Goal: Task Accomplishment & Management: Complete application form

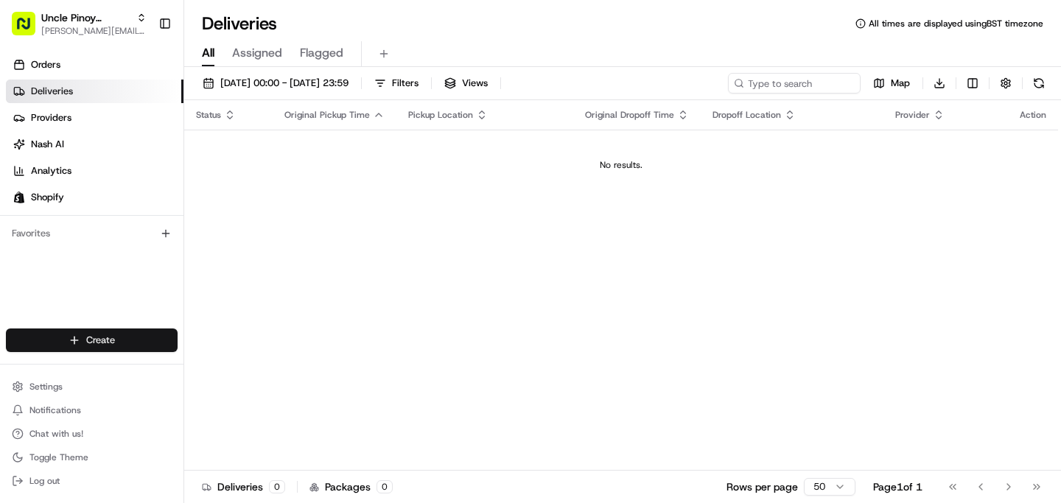
click at [121, 329] on html "Uncle Pinoy (Shopify) [EMAIL_ADDRESS][DOMAIN_NAME] Toggle Sidebar Orders Delive…" at bounding box center [530, 251] width 1061 height 503
click at [248, 377] on link "Delivery" at bounding box center [266, 367] width 164 height 27
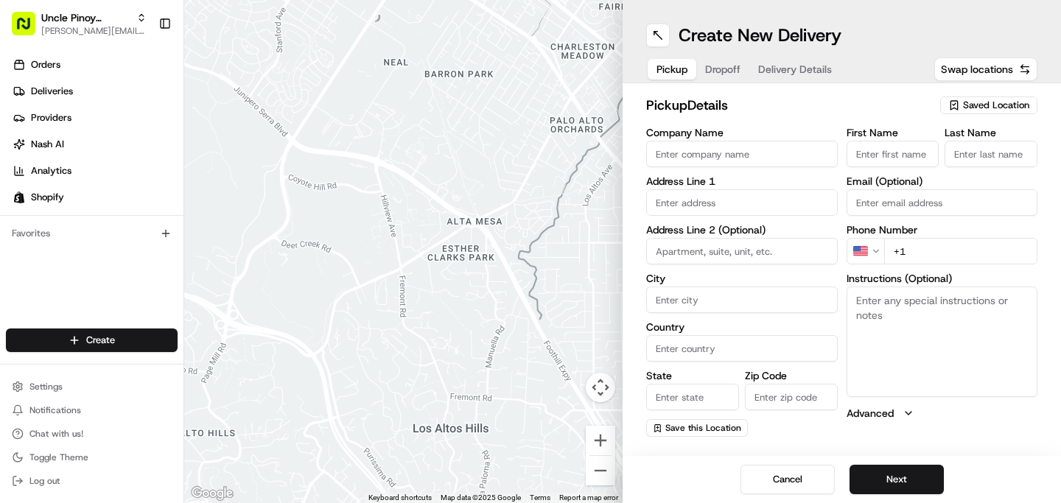
click at [1002, 102] on span "Saved Location" at bounding box center [996, 105] width 66 height 13
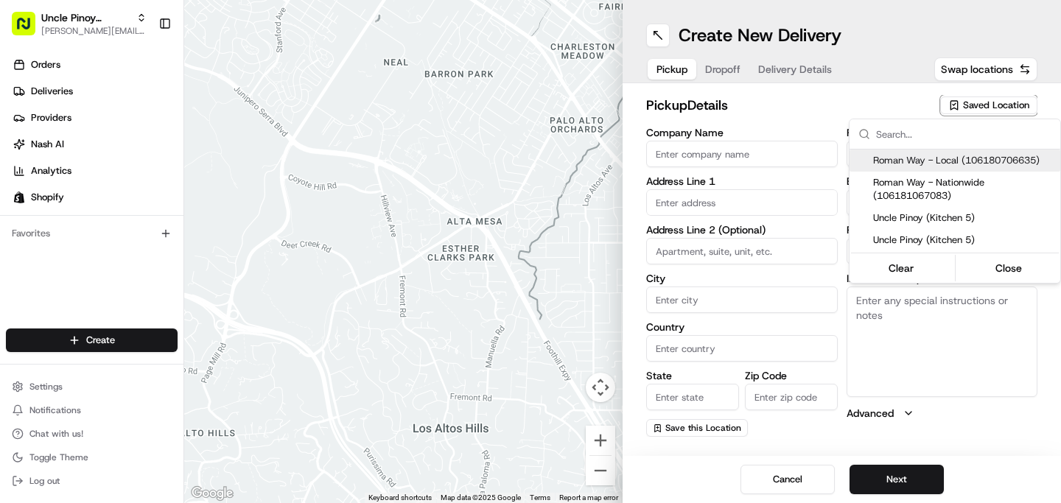
click at [948, 156] on span "Roman Way - Local (106180706635)" at bounding box center [963, 160] width 181 height 13
type input "Roman Way - Local"
type input "[STREET_ADDRESS]"
type input "[GEOGRAPHIC_DATA]"
type input "GB"
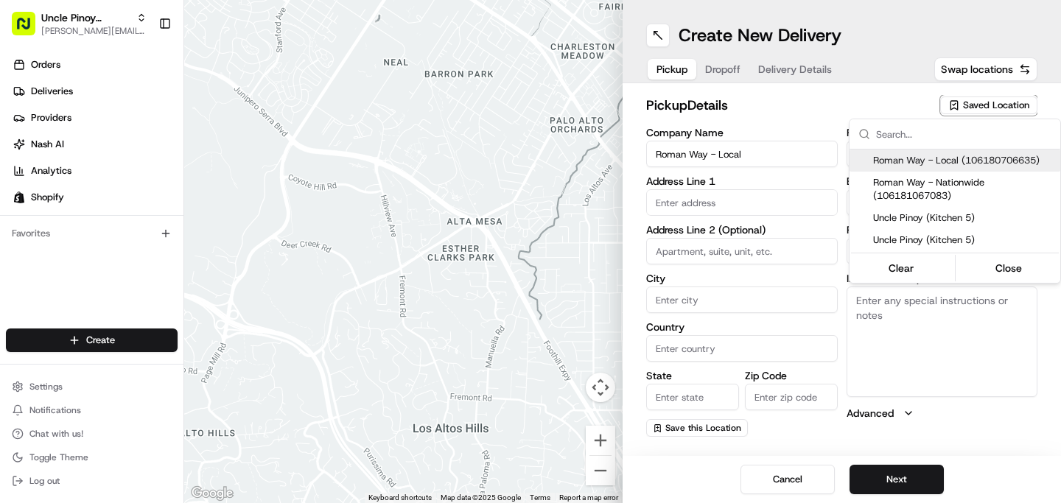
type input "[GEOGRAPHIC_DATA]"
type input "N7 8XH"
type input "[PHONE_NUMBER]"
type textarea "Unit 5, [GEOGRAPHIC_DATA], Kitchen 5: Uncle Pinoy"
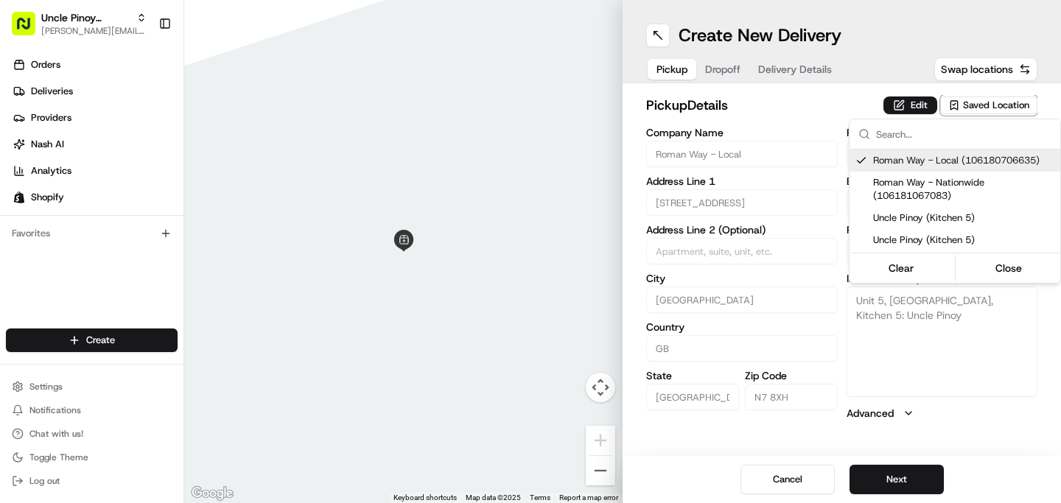
click at [805, 110] on html "Uncle Pinoy (Shopify) [EMAIL_ADDRESS][DOMAIN_NAME] Toggle Sidebar Orders Delive…" at bounding box center [530, 251] width 1061 height 503
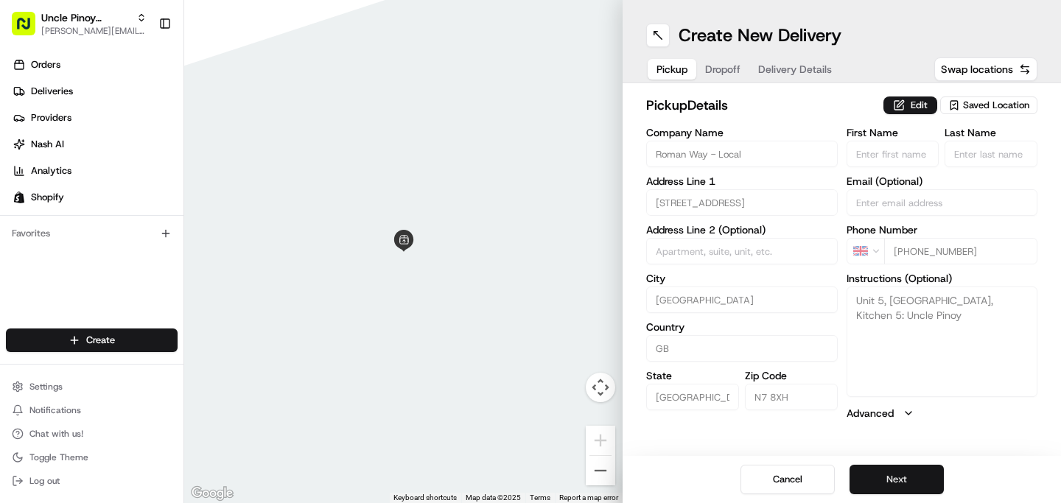
click at [909, 472] on button "Next" at bounding box center [897, 479] width 94 height 29
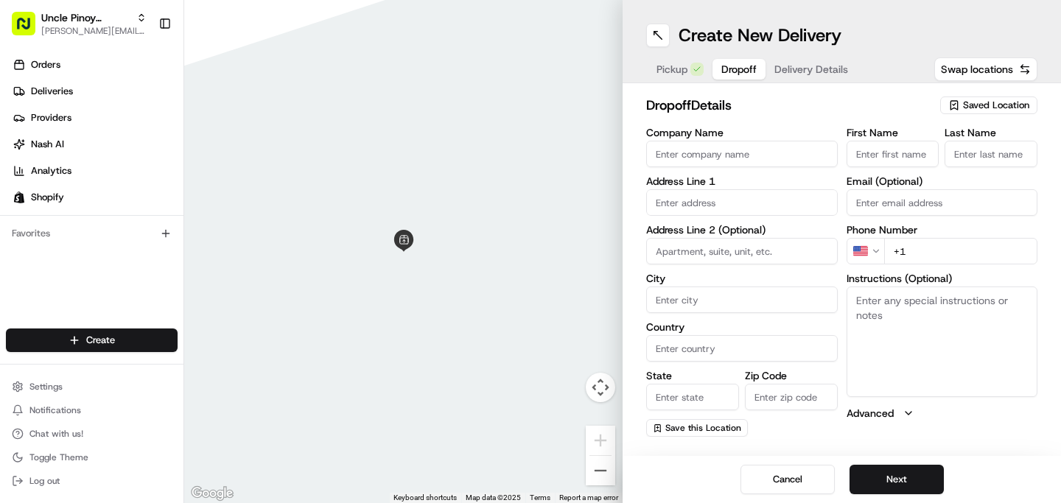
click at [681, 153] on input "Company Name" at bounding box center [742, 154] width 192 height 27
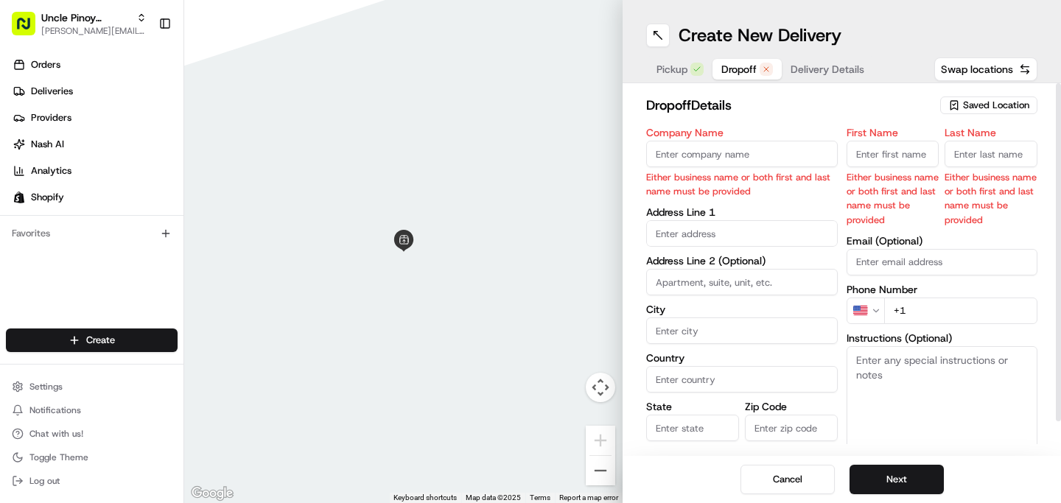
paste input "[PERSON_NAME]"
type input "[PERSON_NAME]"
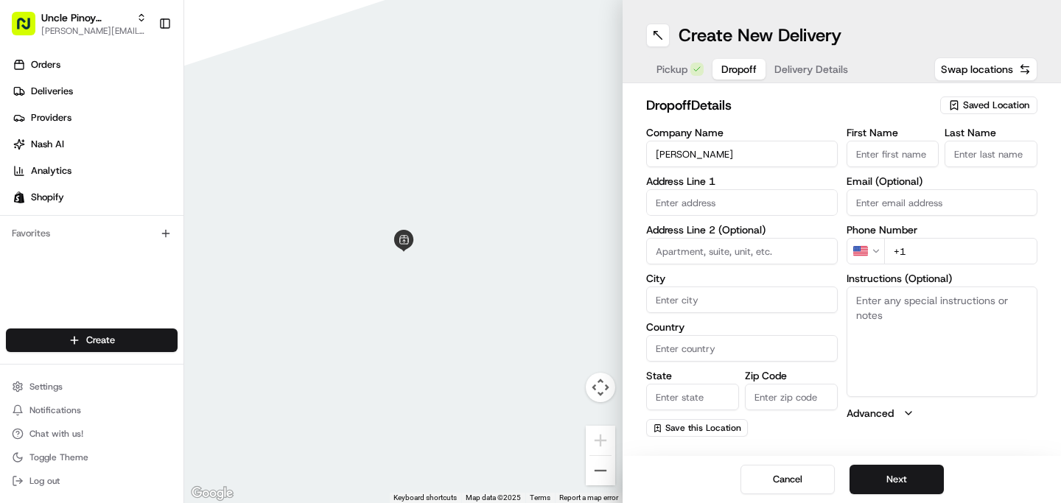
click at [702, 206] on input "text" at bounding box center [742, 202] width 192 height 27
paste input "[STREET_ADDRESS][PERSON_NAME]"
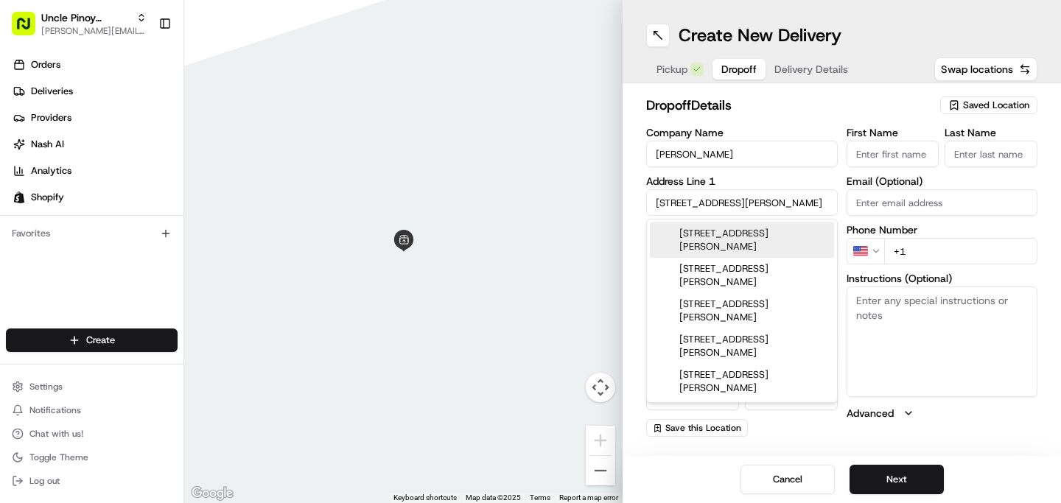
type input "[STREET_ADDRESS][PERSON_NAME]"
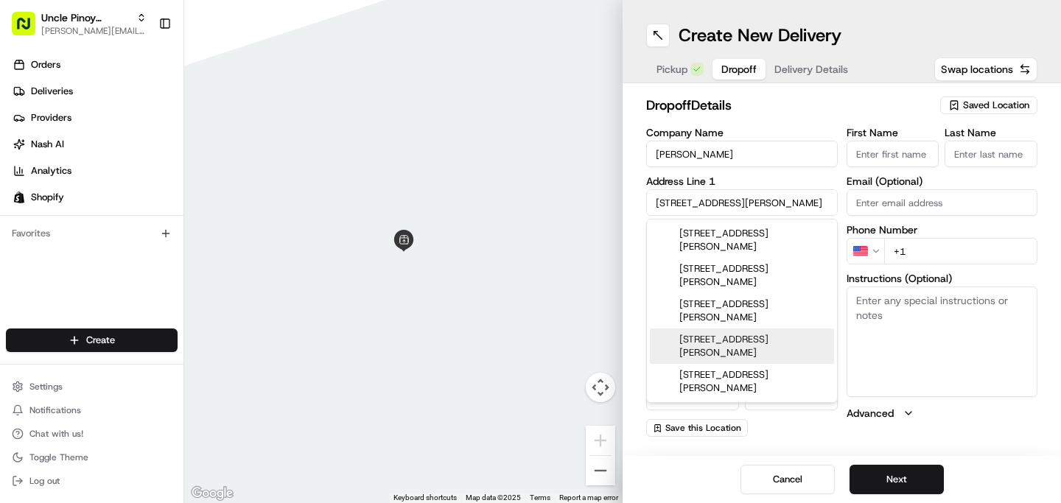
click at [804, 396] on input "Zip Code" at bounding box center [791, 397] width 93 height 27
paste input "TW3 2PR"
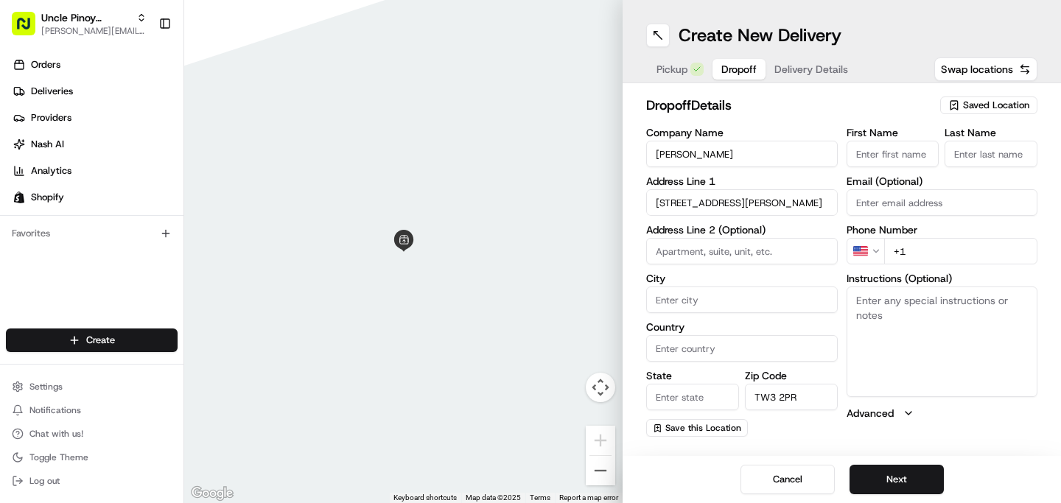
type input "TW3 2PR"
click at [710, 309] on input "City" at bounding box center [742, 300] width 192 height 27
type input "[GEOGRAPHIC_DATA]"
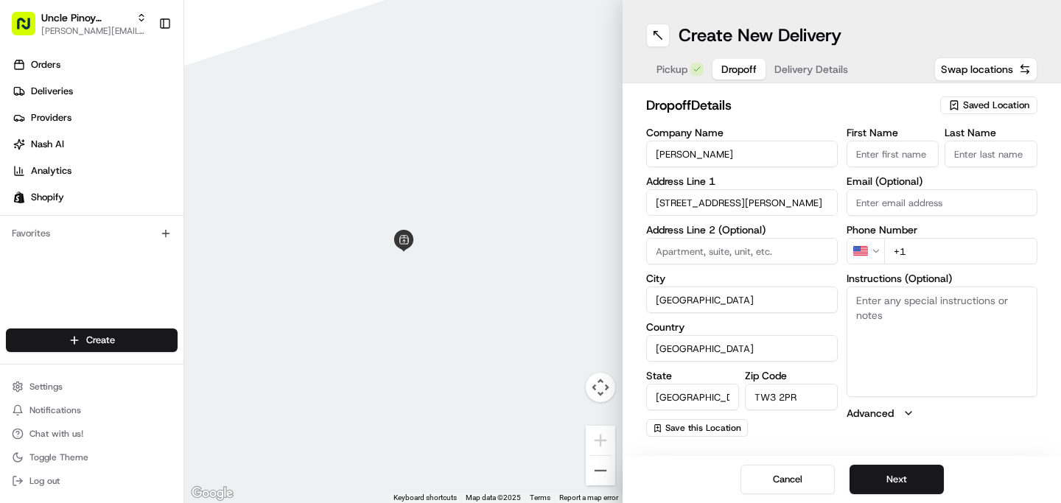
click at [906, 255] on input "+1" at bounding box center [961, 251] width 154 height 27
paste input "44 7450 362233"
type input "[PHONE_NUMBER]"
click at [897, 480] on button "Next" at bounding box center [897, 479] width 94 height 29
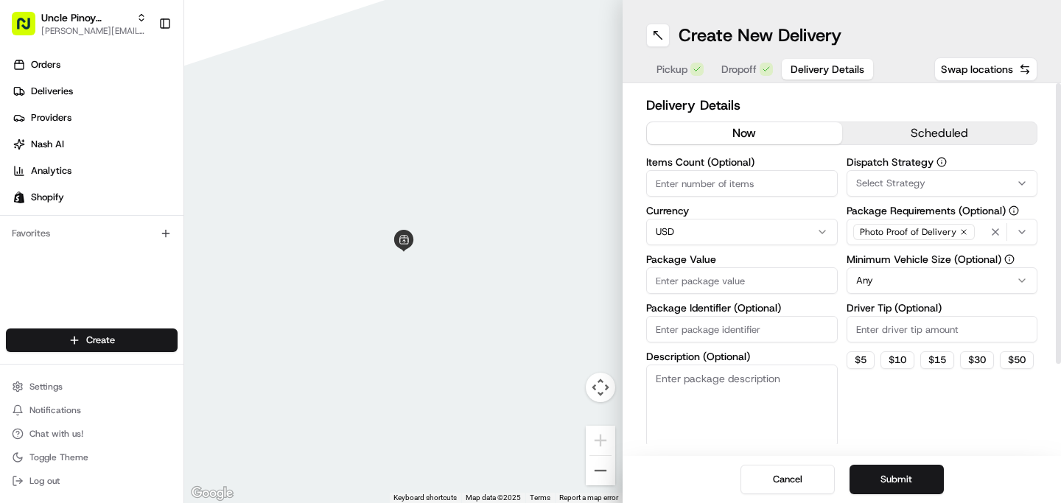
click at [718, 220] on html "Uncle Pinoy (Shopify) [EMAIL_ADDRESS][DOMAIN_NAME] Toggle Sidebar Orders Delive…" at bounding box center [530, 251] width 1061 height 503
click at [699, 280] on input "Package Value" at bounding box center [742, 280] width 192 height 27
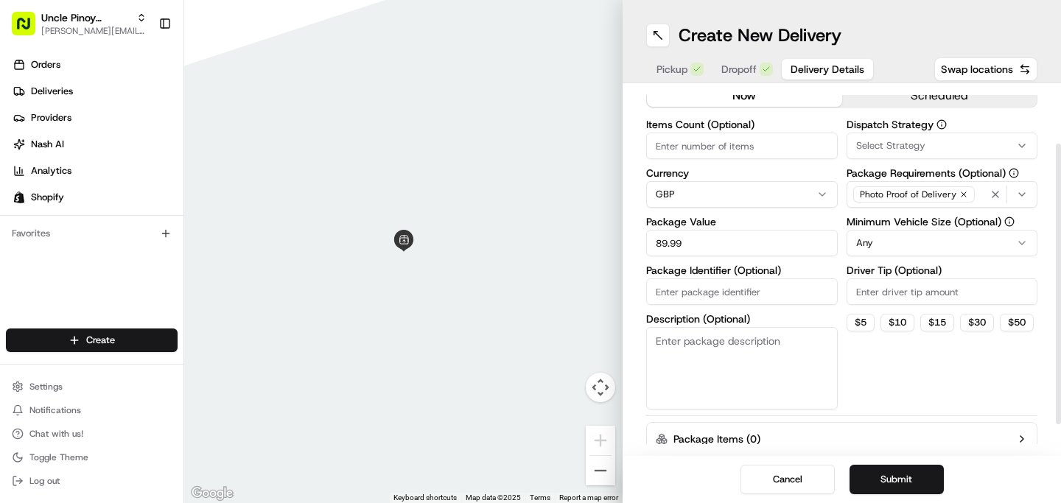
scroll to position [94, 0]
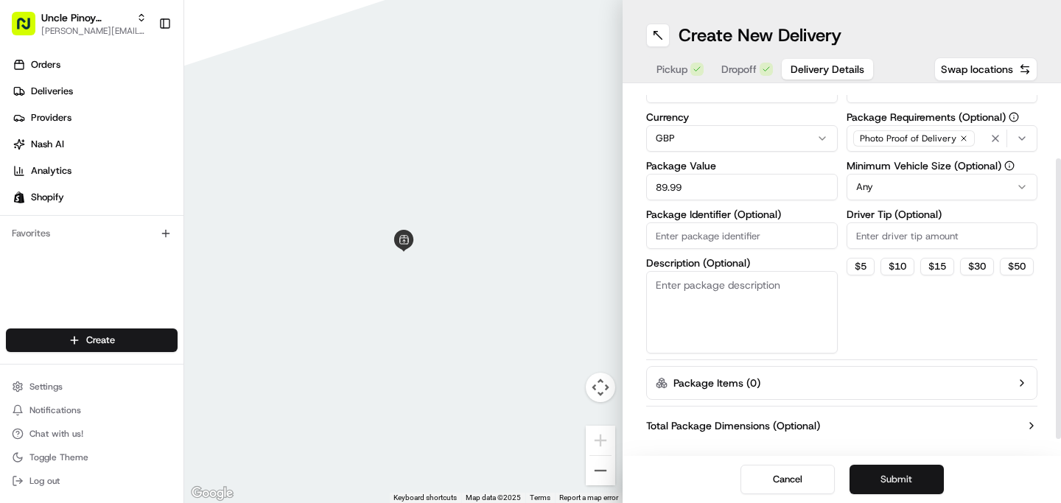
type input "89.99"
click at [896, 471] on button "Submit" at bounding box center [897, 479] width 94 height 29
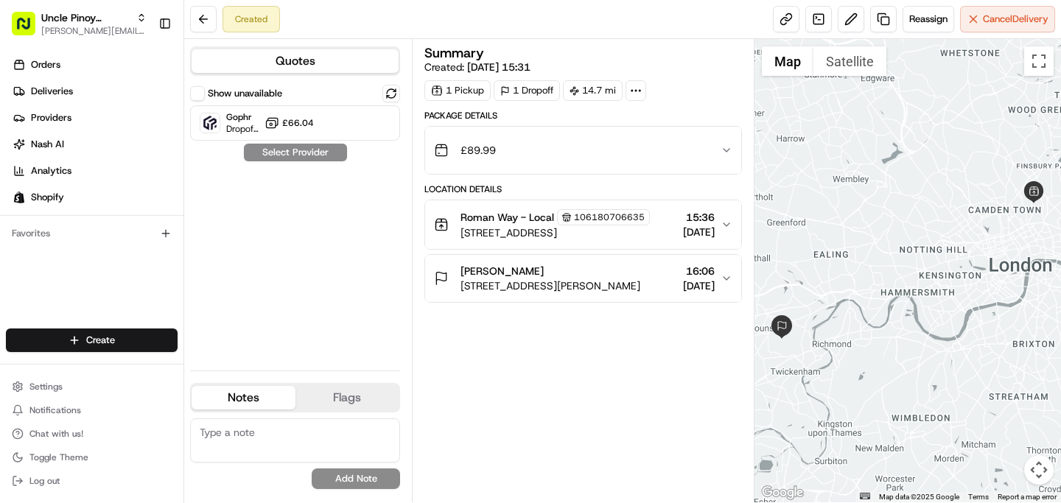
click at [351, 219] on div "Show unavailable Gophr Dropoff ETA - £66.04 Select Provider" at bounding box center [295, 222] width 210 height 274
click at [353, 331] on div "Show unavailable Gophr Dropoff ETA - £66.04 Select Provider" at bounding box center [295, 222] width 210 height 274
click at [90, 90] on link "Deliveries" at bounding box center [95, 92] width 178 height 24
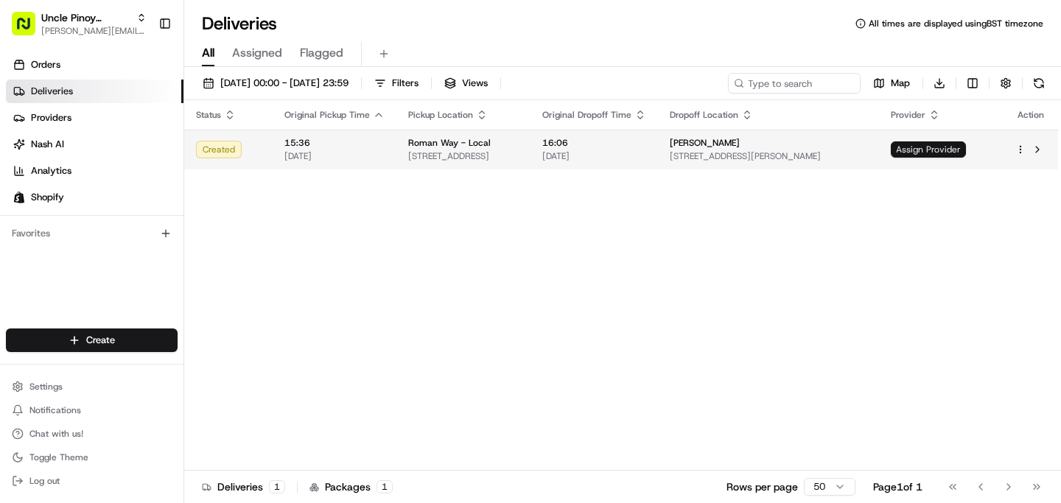
click at [944, 153] on span "Assign Provider" at bounding box center [928, 149] width 75 height 16
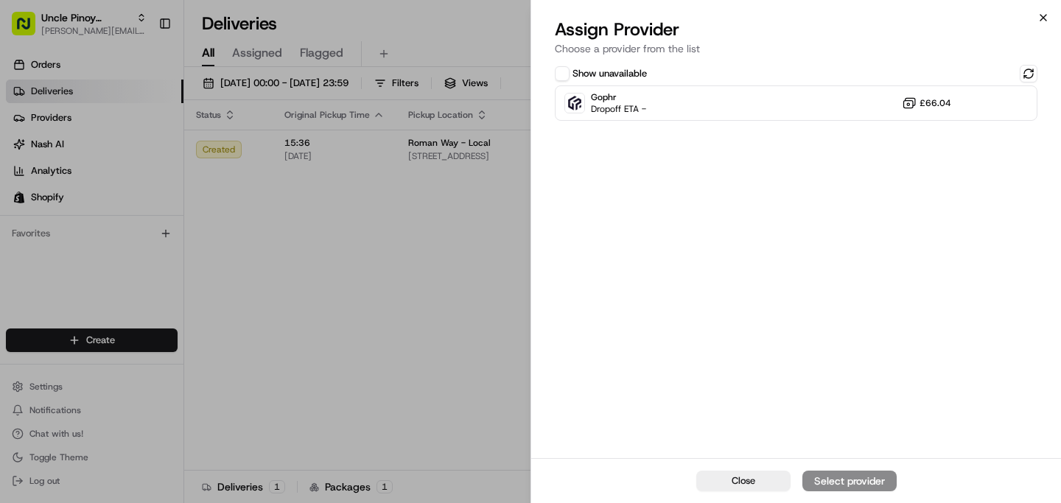
click at [1043, 15] on icon "button" at bounding box center [1043, 18] width 12 height 12
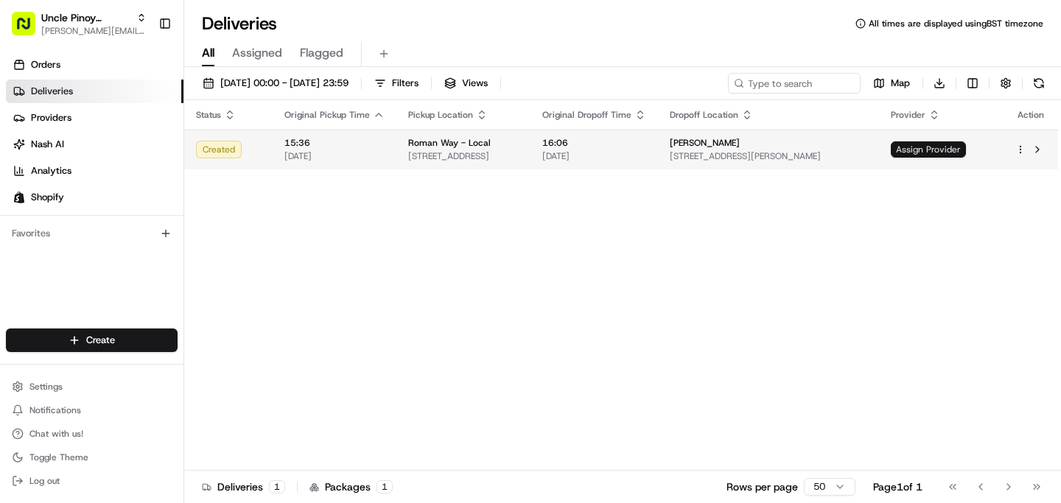
click at [958, 147] on span "Assign Provider" at bounding box center [928, 149] width 75 height 16
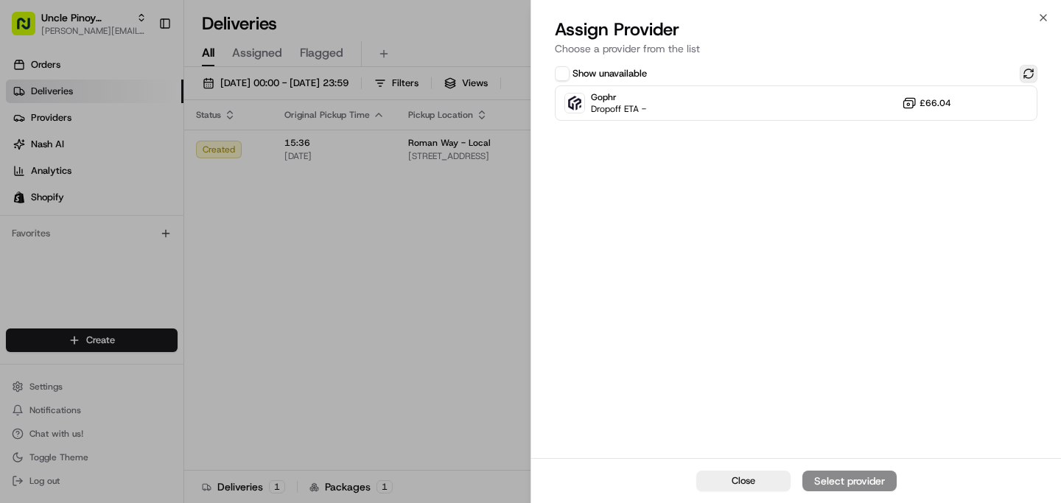
click at [1035, 77] on button at bounding box center [1029, 74] width 18 height 18
click at [1029, 77] on button at bounding box center [1029, 74] width 18 height 18
click at [567, 72] on button "Show unavailable" at bounding box center [562, 73] width 15 height 15
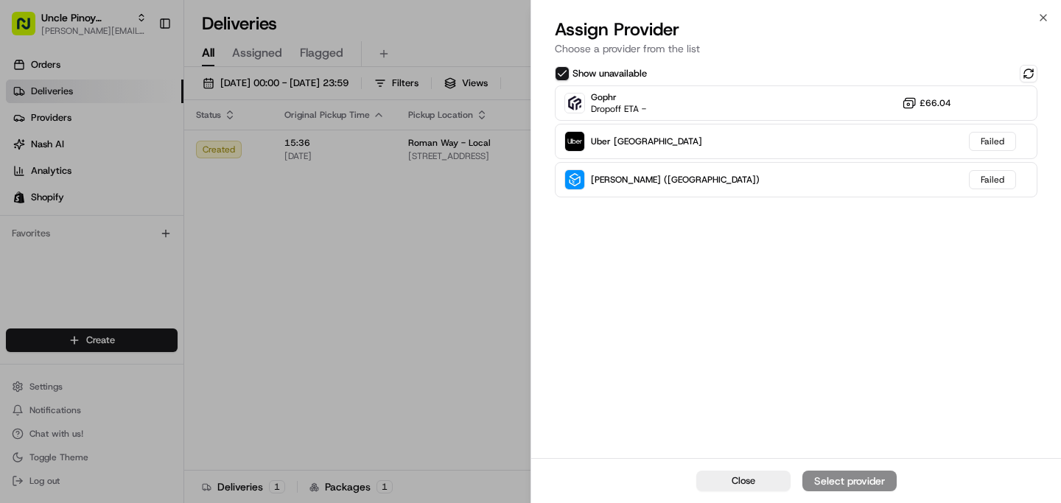
click at [567, 72] on button "Show unavailable" at bounding box center [562, 73] width 15 height 15
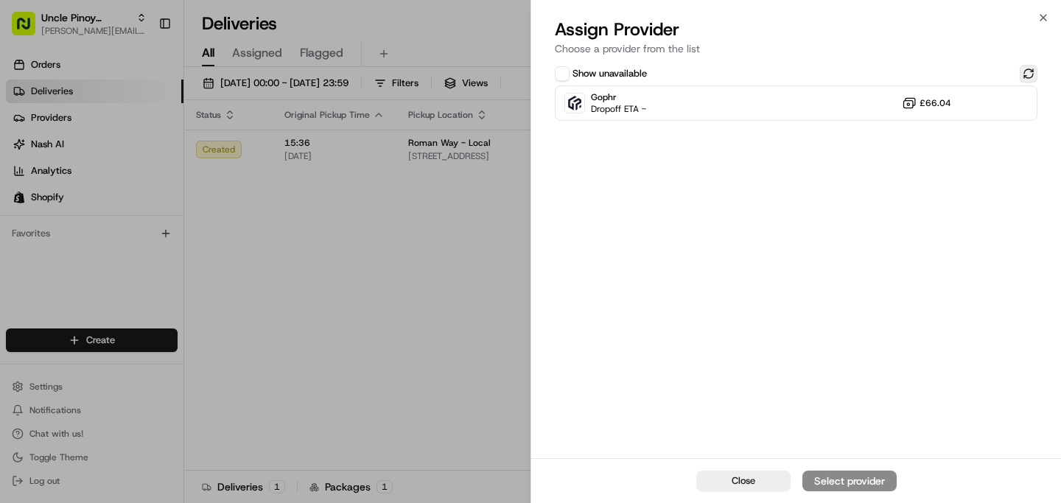
click at [1021, 77] on button at bounding box center [1029, 74] width 18 height 18
click at [1026, 73] on button at bounding box center [1029, 74] width 18 height 18
click at [1028, 78] on button at bounding box center [1029, 74] width 18 height 18
click at [1029, 75] on button at bounding box center [1029, 74] width 18 height 18
click at [1023, 80] on button at bounding box center [1029, 74] width 18 height 18
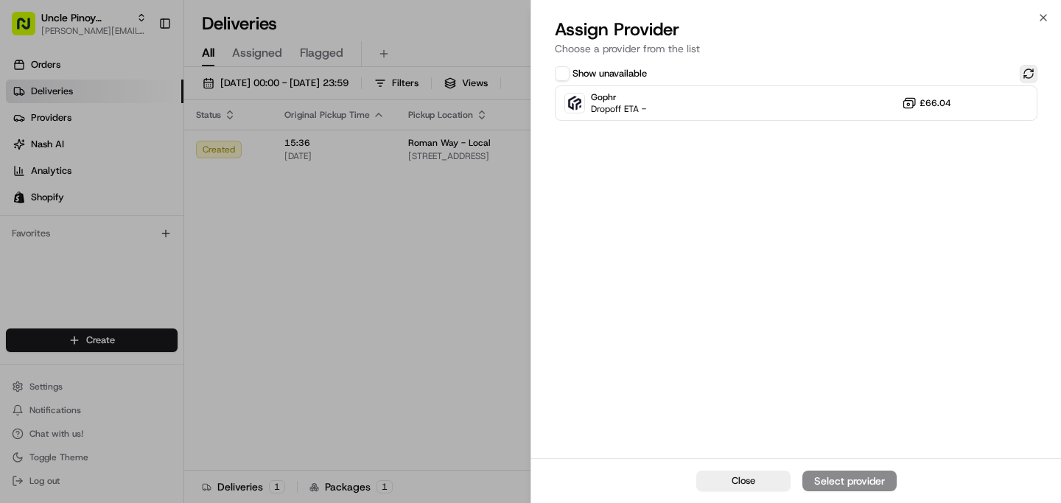
click at [1023, 73] on button at bounding box center [1029, 74] width 18 height 18
click at [991, 50] on p "Choose a provider from the list" at bounding box center [796, 48] width 483 height 15
click at [1022, 71] on button at bounding box center [1029, 74] width 18 height 18
click at [976, 60] on div "Assign Provider Choose a provider from the list" at bounding box center [796, 40] width 530 height 44
click at [1054, 13] on div "Close Assign Provider Choose a provider from the list Show unavailable Gophr Dr…" at bounding box center [796, 251] width 531 height 503
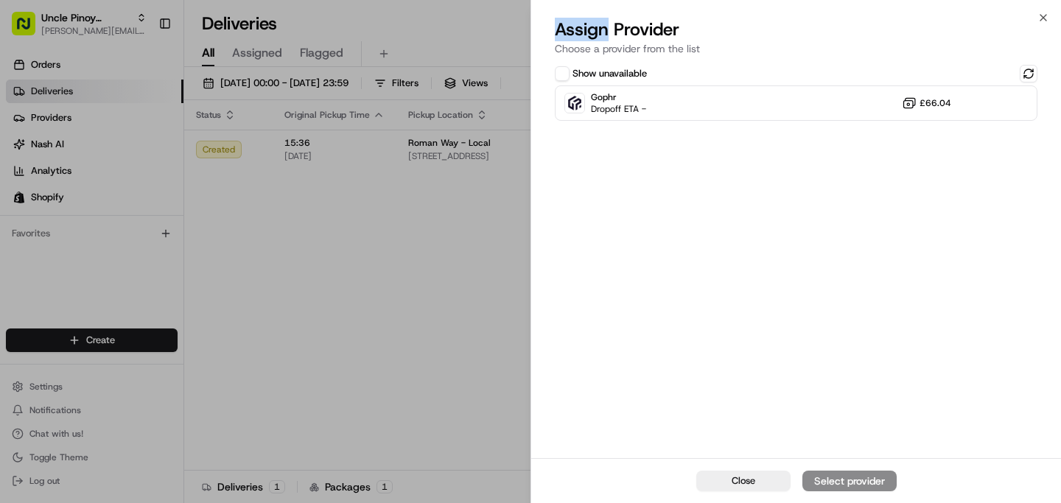
click at [1054, 13] on div "Close Assign Provider Choose a provider from the list Show unavailable Gophr Dr…" at bounding box center [796, 251] width 531 height 503
click at [1050, 13] on div "Close Assign Provider Choose a provider from the list Show unavailable Gophr Dr…" at bounding box center [796, 251] width 531 height 503
click at [1035, 21] on h2 "Assign Provider" at bounding box center [796, 30] width 483 height 24
click at [1043, 12] on icon "button" at bounding box center [1043, 18] width 12 height 12
